Goal: Information Seeking & Learning: Learn about a topic

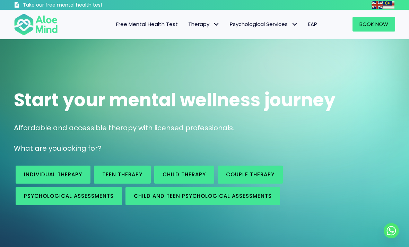
click at [0, 0] on link "Teen Therapy" at bounding box center [0, 0] width 0 height 0
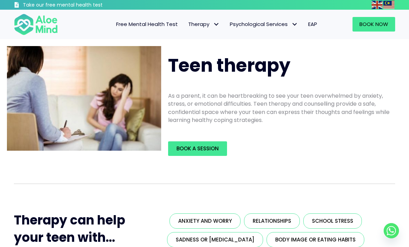
click at [215, 151] on span "Book a Session" at bounding box center [197, 148] width 42 height 7
click at [313, 25] on span "EAP" at bounding box center [312, 23] width 9 height 7
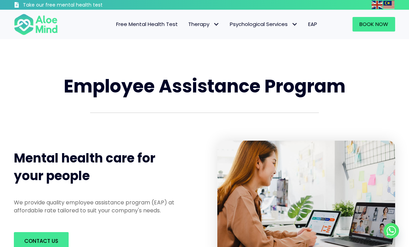
click at [0, 0] on span "Adult Psychological Assessments" at bounding box center [0, 0] width 0 height 0
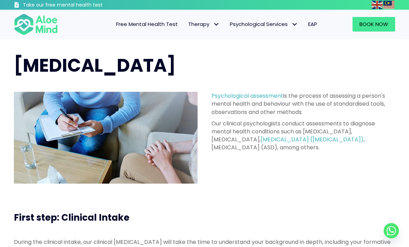
click at [0, 0] on span "Child & Teen Psychological Assessment" at bounding box center [0, 0] width 0 height 0
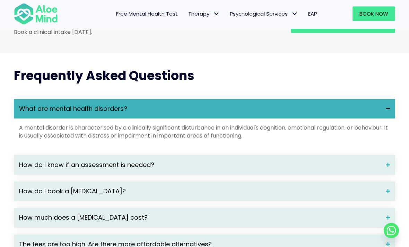
scroll to position [893, 0]
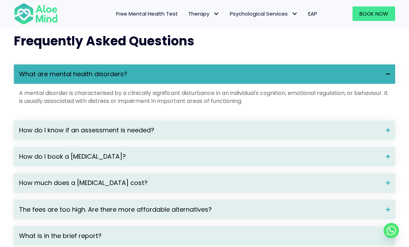
click at [27, 84] on div "What are mental health disorders?" at bounding box center [204, 74] width 381 height 19
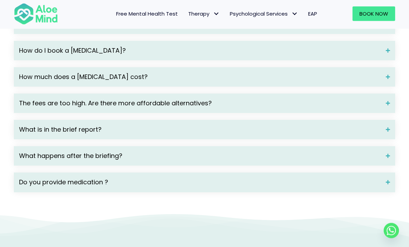
scroll to position [970, 0]
click at [26, 134] on span "What is in the brief report?" at bounding box center [199, 129] width 361 height 9
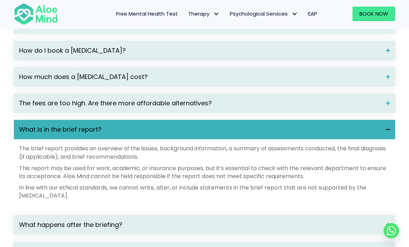
click at [21, 134] on span "What is in the brief report?" at bounding box center [199, 129] width 361 height 9
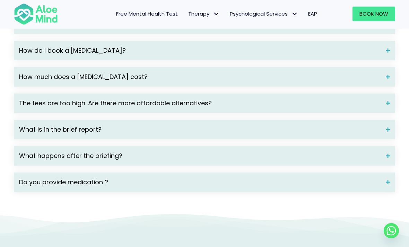
click at [20, 134] on span "What is in the brief report?" at bounding box center [199, 129] width 361 height 9
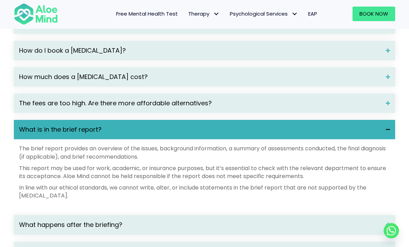
click at [23, 134] on span "What is in the brief report?" at bounding box center [199, 129] width 361 height 9
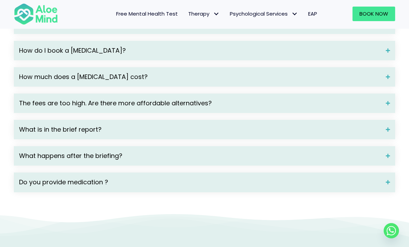
click at [27, 160] on span "What happens after the briefing?" at bounding box center [199, 155] width 361 height 9
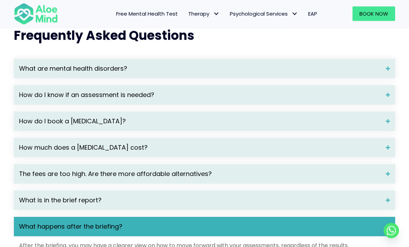
scroll to position [886, 0]
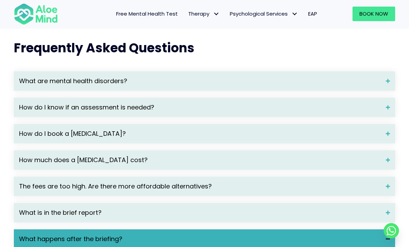
click at [121, 19] on link "Free Mental Health Test" at bounding box center [147, 14] width 72 height 15
